Goal: Information Seeking & Learning: Learn about a topic

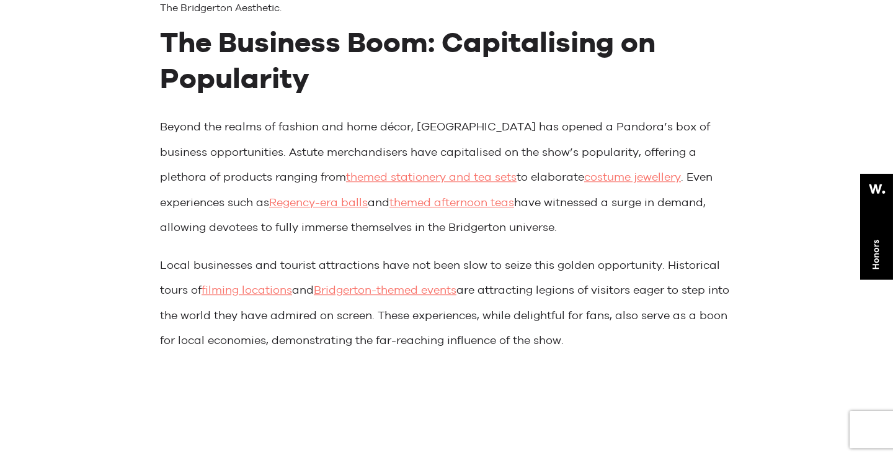
scroll to position [1477, 0]
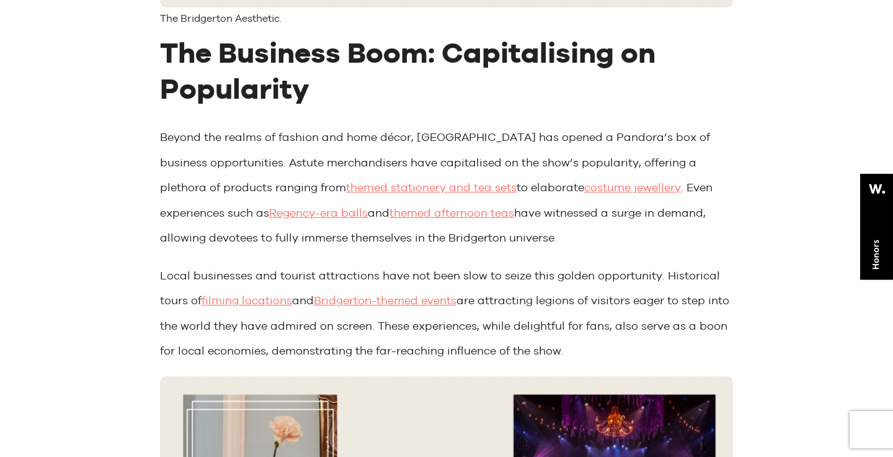
drag, startPoint x: 416, startPoint y: 110, endPoint x: 521, endPoint y: 205, distance: 141.4
click at [521, 205] on p "Beyond the realms of fashion and home décor, [GEOGRAPHIC_DATA] has opened a Pan…" at bounding box center [446, 188] width 573 height 126
click at [511, 166] on p "Beyond the realms of fashion and home décor, [GEOGRAPHIC_DATA] has opened a Pan…" at bounding box center [446, 188] width 573 height 126
drag, startPoint x: 523, startPoint y: 213, endPoint x: 417, endPoint y: 111, distance: 146.5
click at [417, 125] on p "Beyond the realms of fashion and home décor, [GEOGRAPHIC_DATA] has opened a Pan…" at bounding box center [446, 188] width 573 height 126
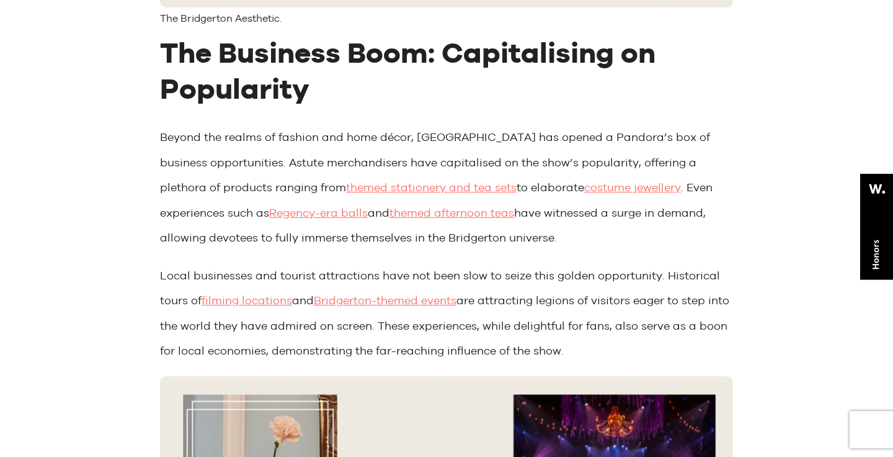
click at [435, 125] on p "Beyond the realms of fashion and home décor, [GEOGRAPHIC_DATA] has opened a Pan…" at bounding box center [446, 188] width 573 height 126
drag, startPoint x: 414, startPoint y: 112, endPoint x: 523, endPoint y: 203, distance: 141.8
click at [523, 203] on p "Beyond the realms of fashion and home décor, [GEOGRAPHIC_DATA] has opened a Pan…" at bounding box center [446, 188] width 573 height 126
click at [497, 149] on p "Beyond the realms of fashion and home décor, [GEOGRAPHIC_DATA] has opened a Pan…" at bounding box center [446, 188] width 573 height 126
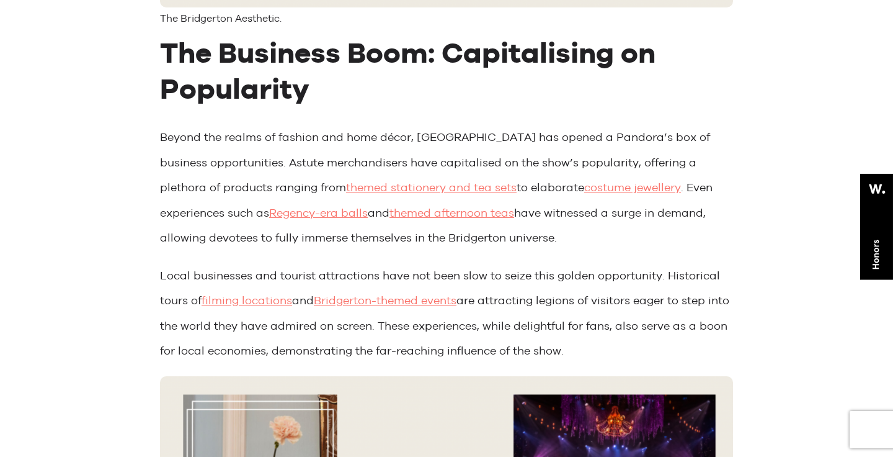
click at [497, 149] on p "Beyond the realms of fashion and home décor, [GEOGRAPHIC_DATA] has opened a Pan…" at bounding box center [446, 188] width 573 height 126
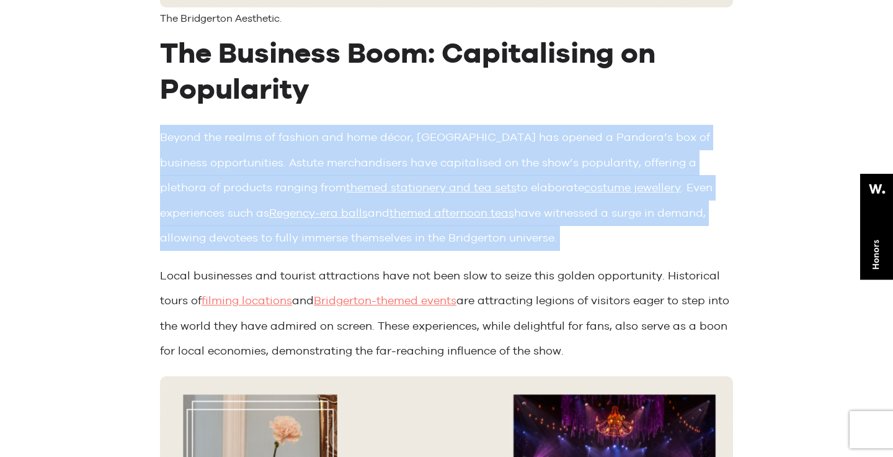
click at [497, 149] on p "Beyond the realms of fashion and home décor, [GEOGRAPHIC_DATA] has opened a Pan…" at bounding box center [446, 188] width 573 height 126
click at [495, 153] on p "Beyond the realms of fashion and home décor, [GEOGRAPHIC_DATA] has opened a Pan…" at bounding box center [446, 188] width 573 height 126
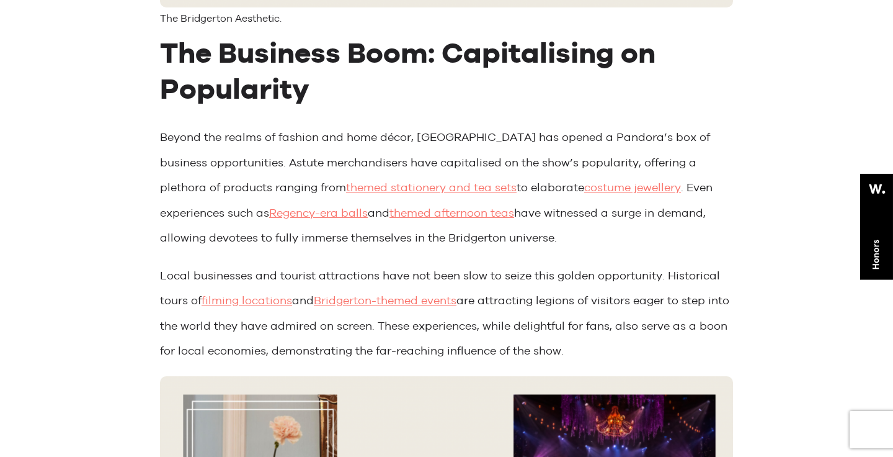
click at [495, 153] on p "Beyond the realms of fashion and home décor, [GEOGRAPHIC_DATA] has opened a Pan…" at bounding box center [446, 188] width 573 height 126
drag, startPoint x: 518, startPoint y: 218, endPoint x: 424, endPoint y: 117, distance: 138.2
click at [421, 125] on p "Beyond the realms of fashion and home décor, [GEOGRAPHIC_DATA] has opened a Pan…" at bounding box center [446, 188] width 573 height 126
copy p "[PERSON_NAME] has opened a Pandora’s box of business opportunities. Astute merc…"
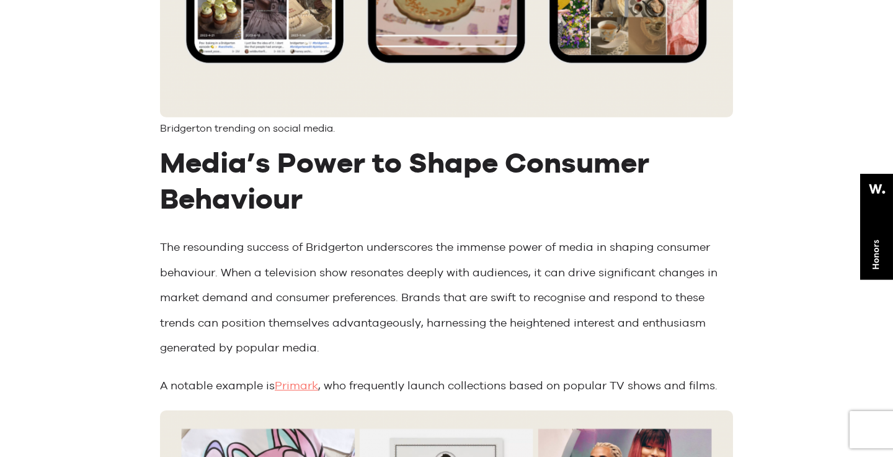
scroll to position [2849, 0]
